Goal: Communication & Community: Answer question/provide support

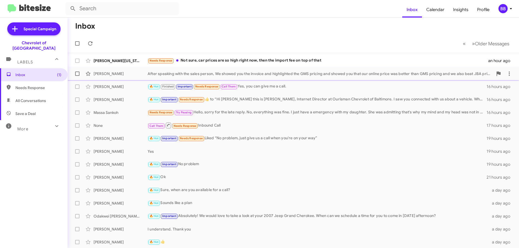
click at [233, 74] on div "After speaking with the sales person, We showed you the invoice and highlighted…" at bounding box center [319, 73] width 345 height 5
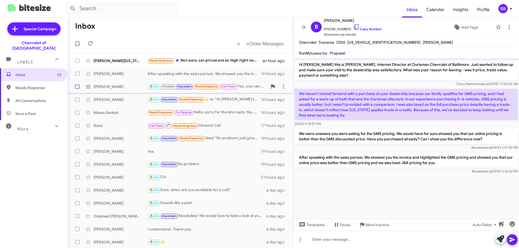
click at [233, 90] on div "[PERSON_NAME] 🔥 Hot Finished Important Needs Response Call Them Yes, you can gi…" at bounding box center [180, 86] width 217 height 11
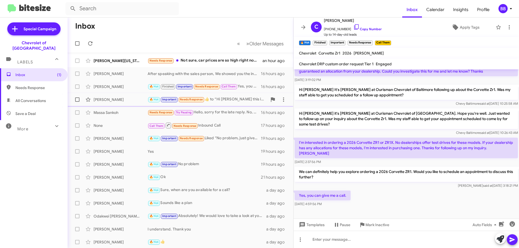
click at [238, 97] on div "🔥 Hot Important Needs Response ​👍​ to “ Hi [PERSON_NAME] this is [PERSON_NAME],…" at bounding box center [207, 99] width 120 height 6
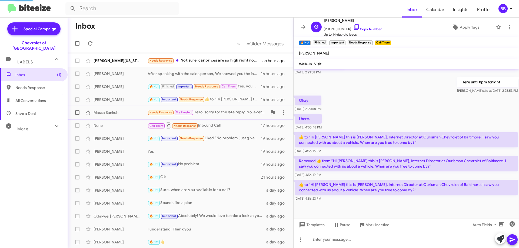
scroll to position [109, 0]
click at [229, 109] on div "Needs Response Try Pausing Hello, sorry for the late reply. No, everything was …" at bounding box center [207, 112] width 120 height 6
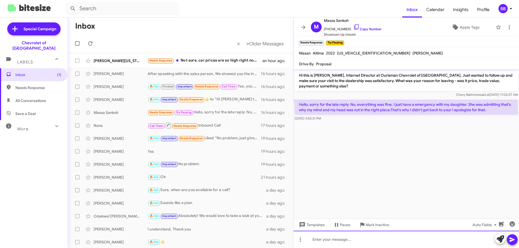
click at [348, 241] on div at bounding box center [405, 239] width 225 height 17
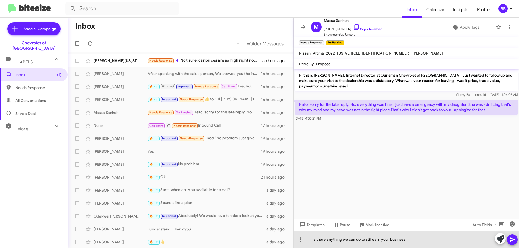
click at [433, 241] on div "Is there anything we can do to still earn your business" at bounding box center [405, 239] width 225 height 17
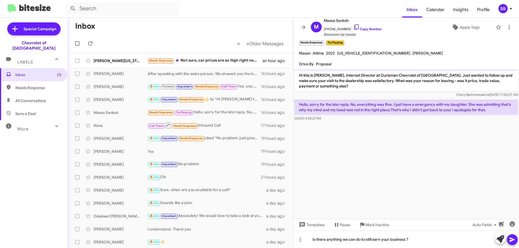
click at [510, 238] on icon at bounding box center [511, 240] width 5 height 5
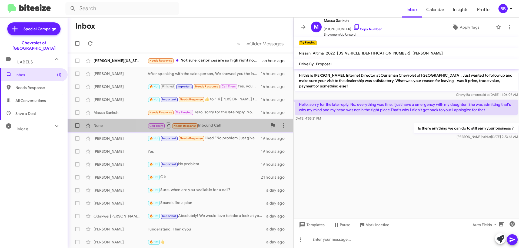
click at [214, 124] on div "Call Them Needs Response Inbound Call" at bounding box center [207, 125] width 120 height 7
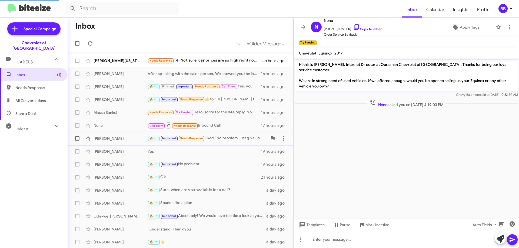
click at [213, 138] on div "🔥 Hot Important Needs Response Liked “No problem, just give us a call when you'…" at bounding box center [207, 138] width 120 height 6
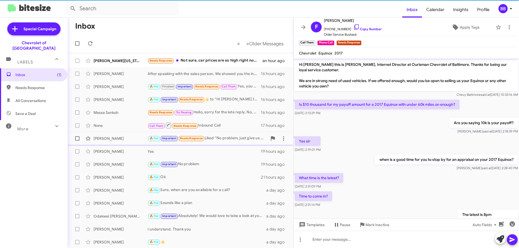
scroll to position [78, 0]
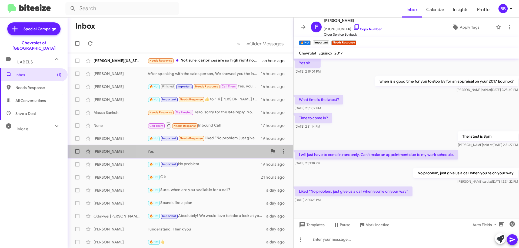
click at [209, 151] on div "Yes" at bounding box center [207, 151] width 120 height 5
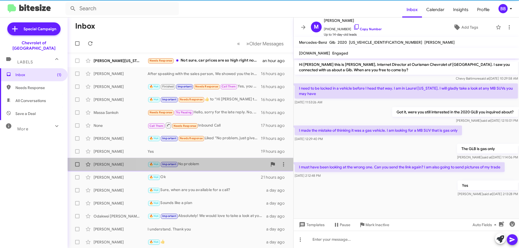
click at [211, 161] on div "🔥 Hot Important No problem" at bounding box center [207, 164] width 120 height 6
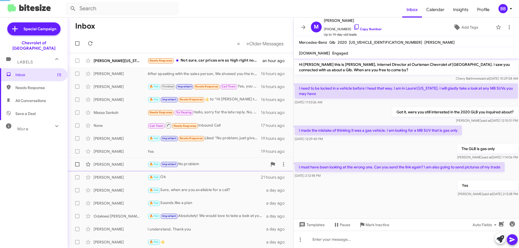
scroll to position [171, 0]
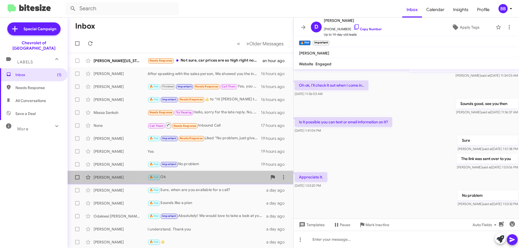
click at [214, 172] on div "[PERSON_NAME] 🔥 Hot Ok 21 hours ago" at bounding box center [180, 177] width 217 height 11
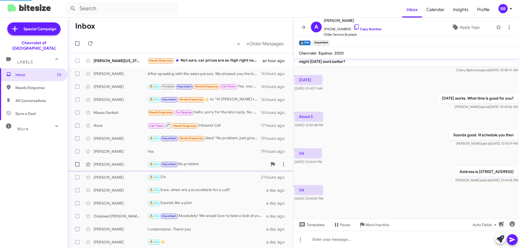
scroll to position [141, 0]
click at [209, 192] on div "🔥 Hot Sure, when are you available for a call?" at bounding box center [207, 190] width 120 height 6
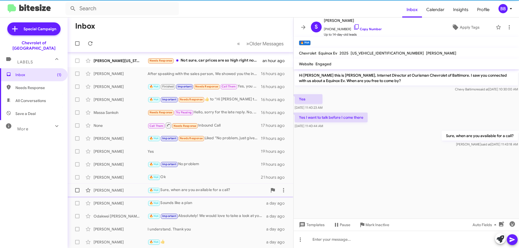
scroll to position [27, 0]
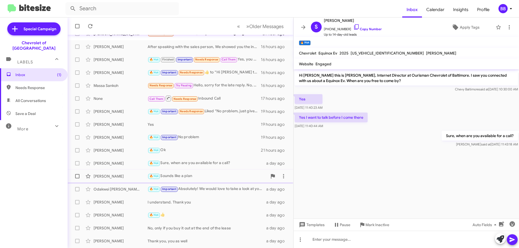
click at [213, 177] on div "🔥 Hot Sounds like a plan" at bounding box center [207, 176] width 120 height 6
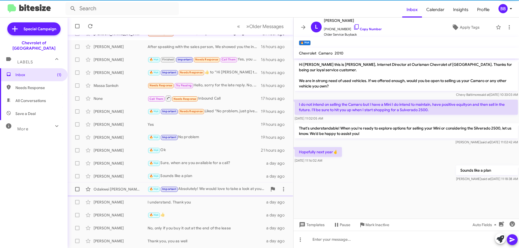
click at [212, 189] on div "🔥 Hot Important Absolutely! We would love to take a look at your 2007 Jeep Gran…" at bounding box center [207, 189] width 120 height 6
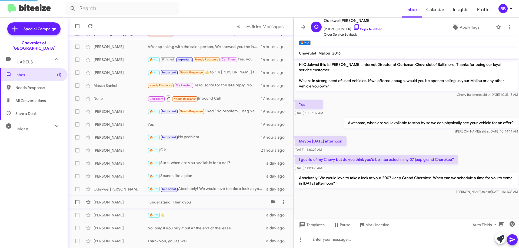
click at [211, 202] on div "I understand. Thank you" at bounding box center [207, 202] width 120 height 5
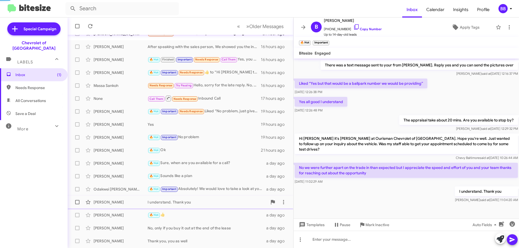
scroll to position [179, 0]
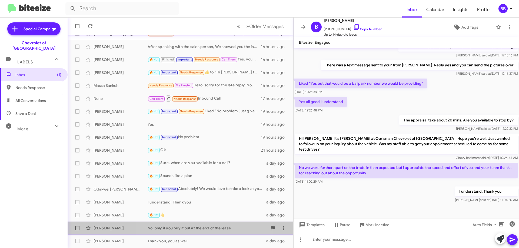
click at [207, 222] on span "[PERSON_NAME], only if you buy it out at the end of the lease a day ago" at bounding box center [181, 228] width 226 height 13
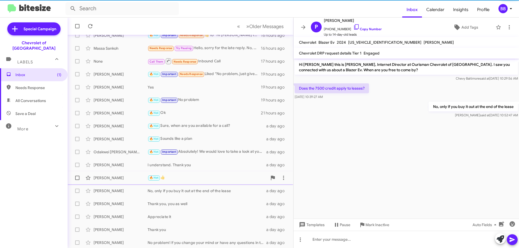
scroll to position [65, 0]
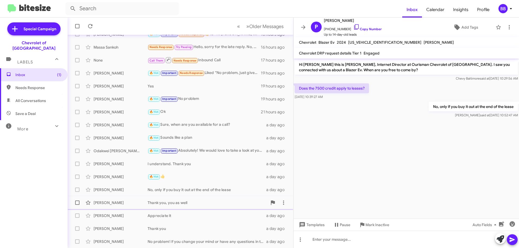
click at [200, 202] on div "Thank you, you as well" at bounding box center [207, 202] width 120 height 5
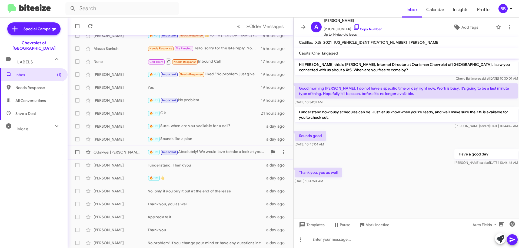
scroll to position [65, 0]
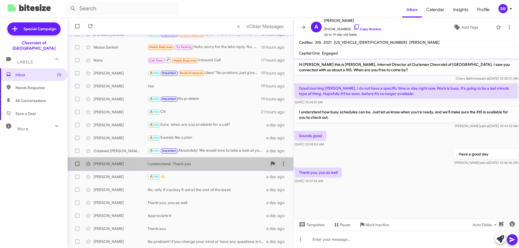
click at [193, 165] on div "I understand. Thank you" at bounding box center [207, 163] width 120 height 5
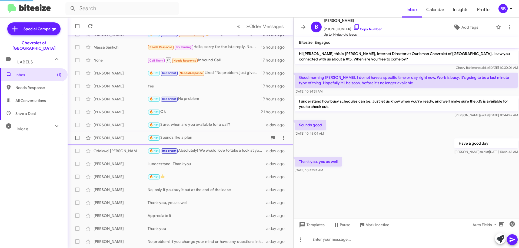
scroll to position [179, 0]
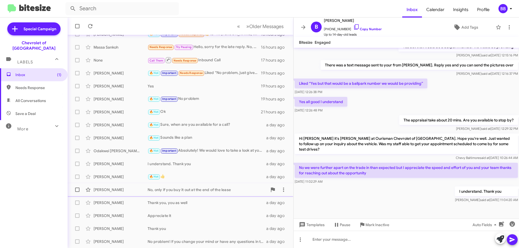
click at [221, 187] on div "No, only if you buy it out at the end of the lease" at bounding box center [207, 189] width 120 height 5
